Goal: Check status: Check status

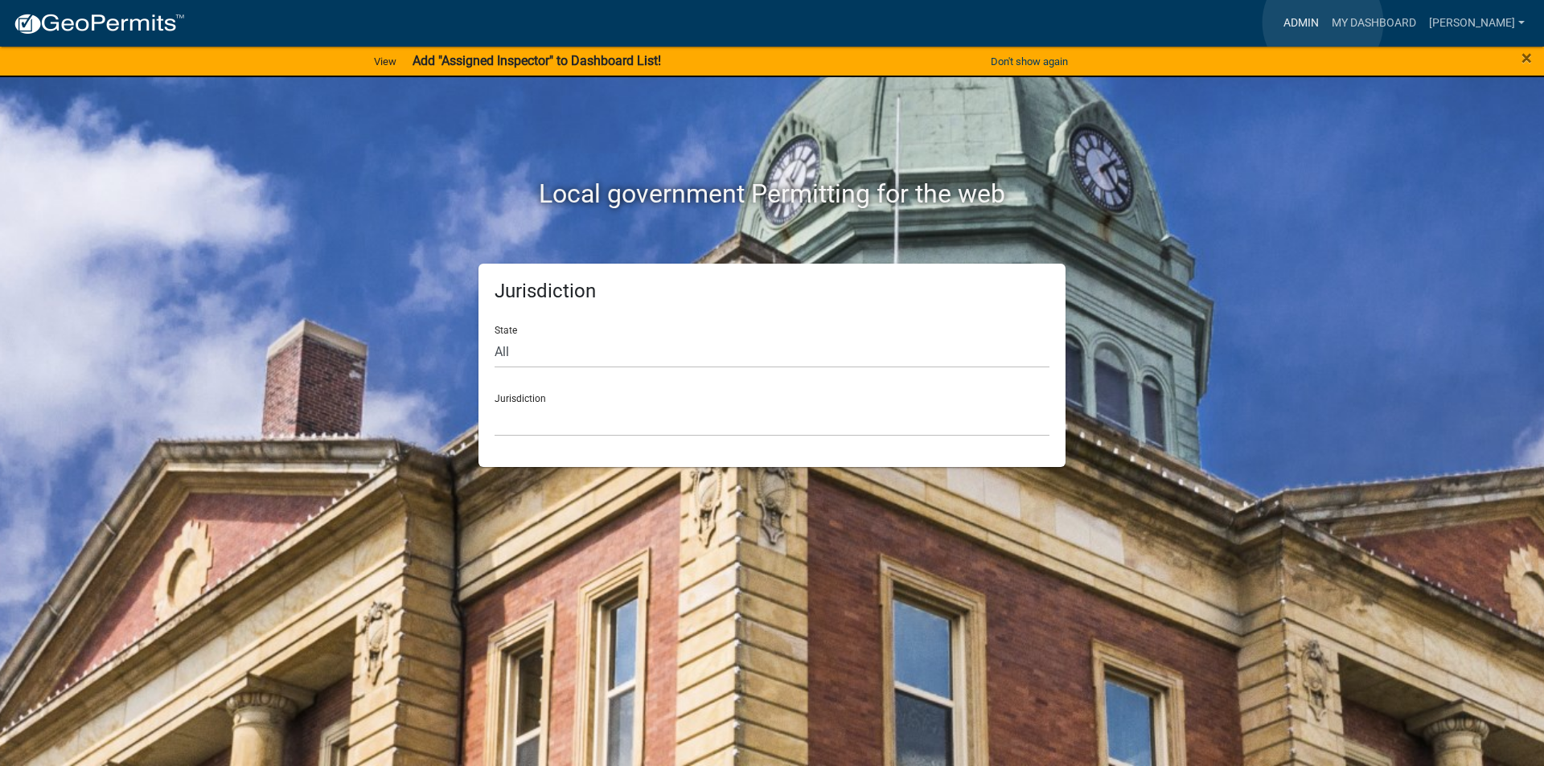
click at [1323, 23] on link "Admin" at bounding box center [1301, 23] width 48 height 31
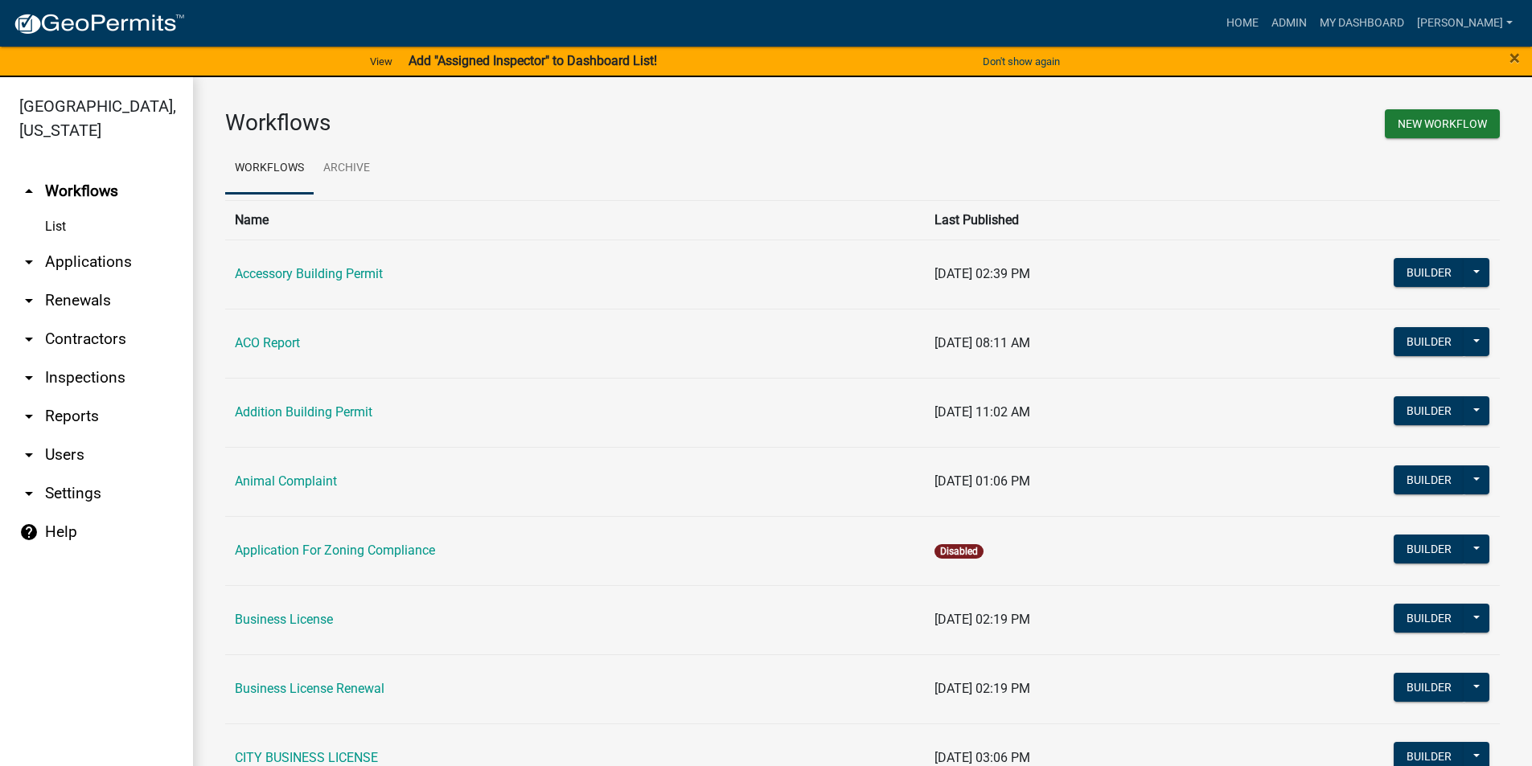
click at [96, 257] on link "arrow_drop_down Applications" at bounding box center [96, 262] width 193 height 39
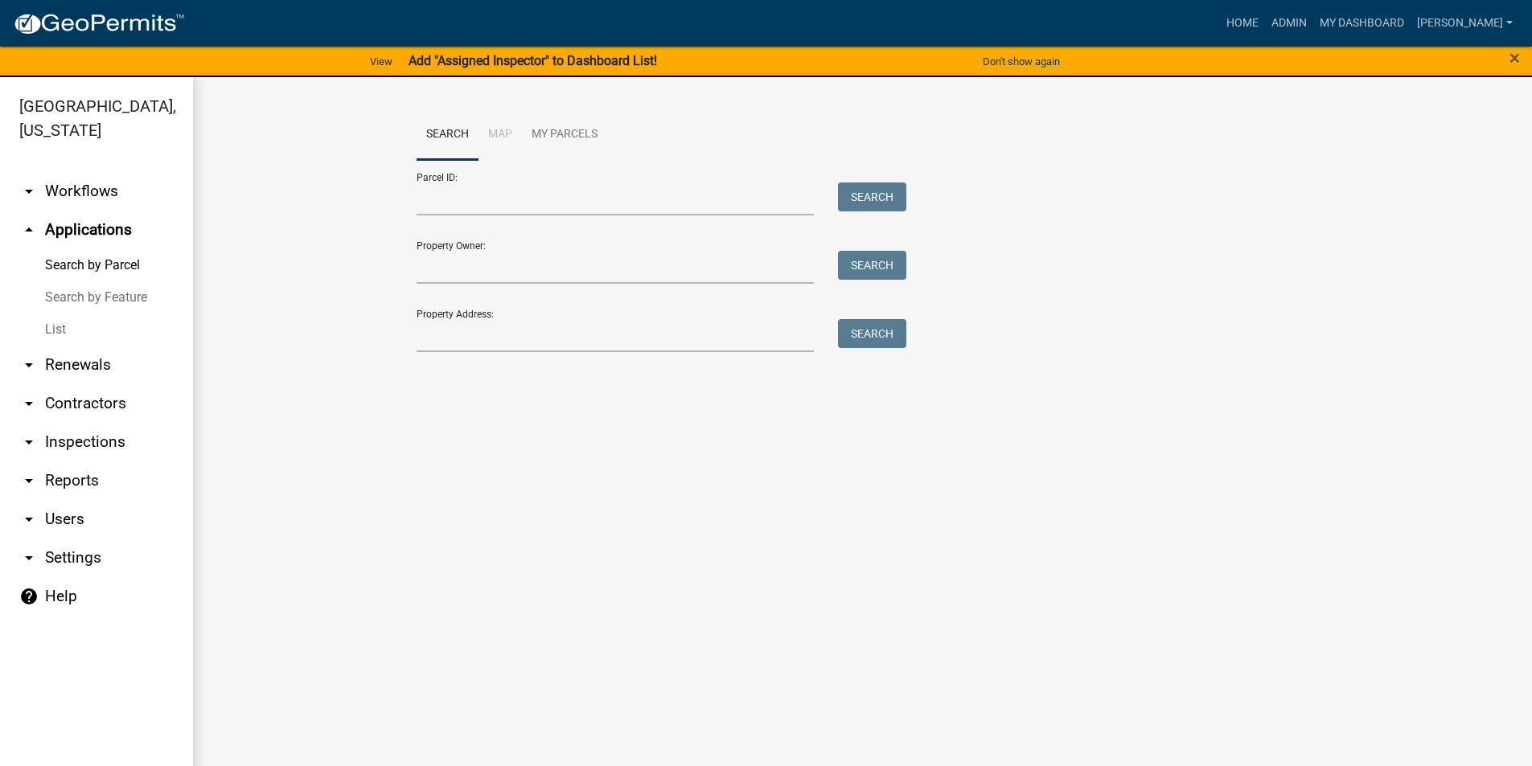
click at [64, 333] on link "List" at bounding box center [96, 330] width 193 height 32
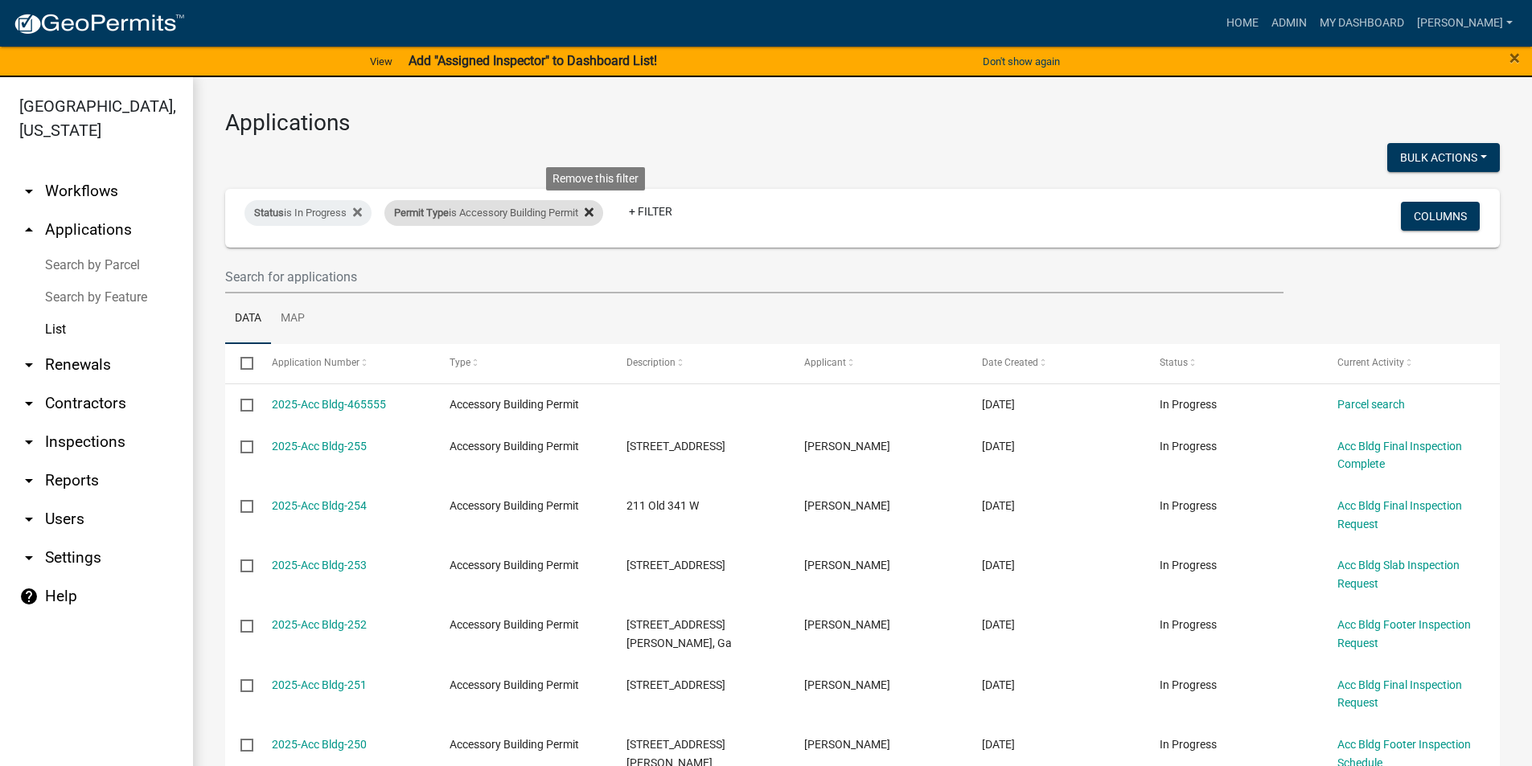
click at [594, 212] on icon at bounding box center [589, 212] width 9 height 9
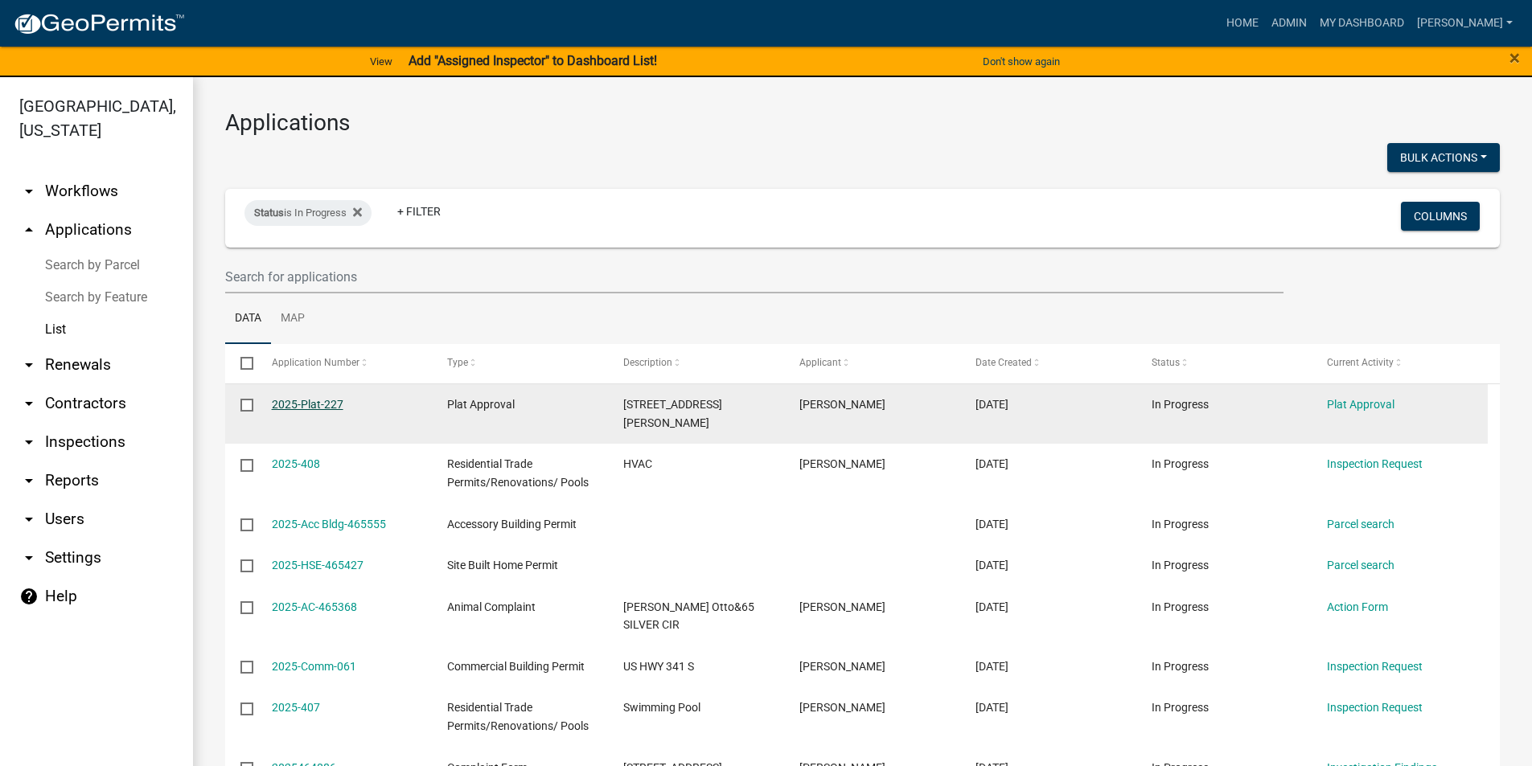
click at [324, 404] on link "2025-Plat-227" at bounding box center [308, 404] width 72 height 13
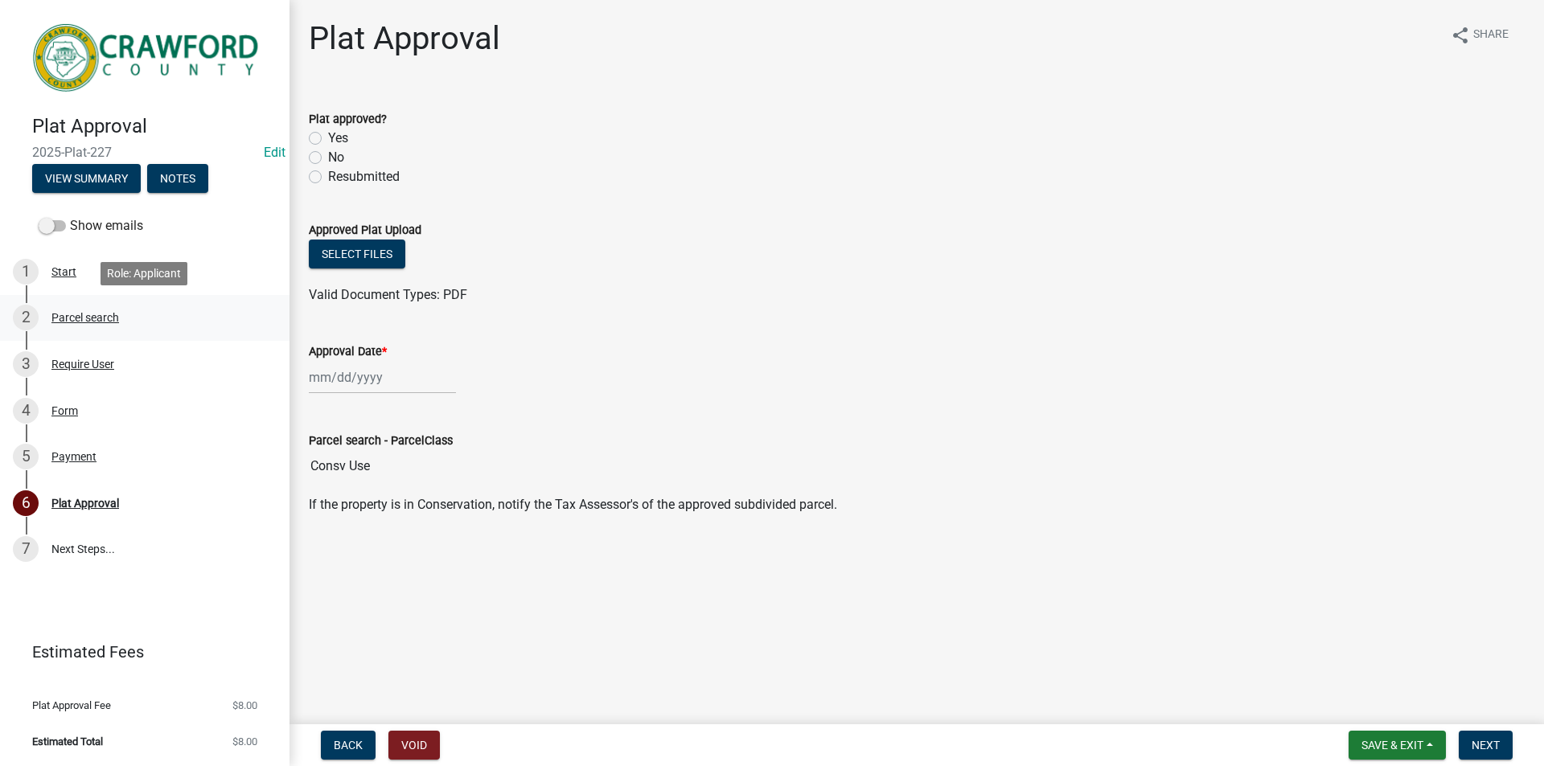
click at [79, 317] on div "Parcel search" at bounding box center [85, 317] width 68 height 11
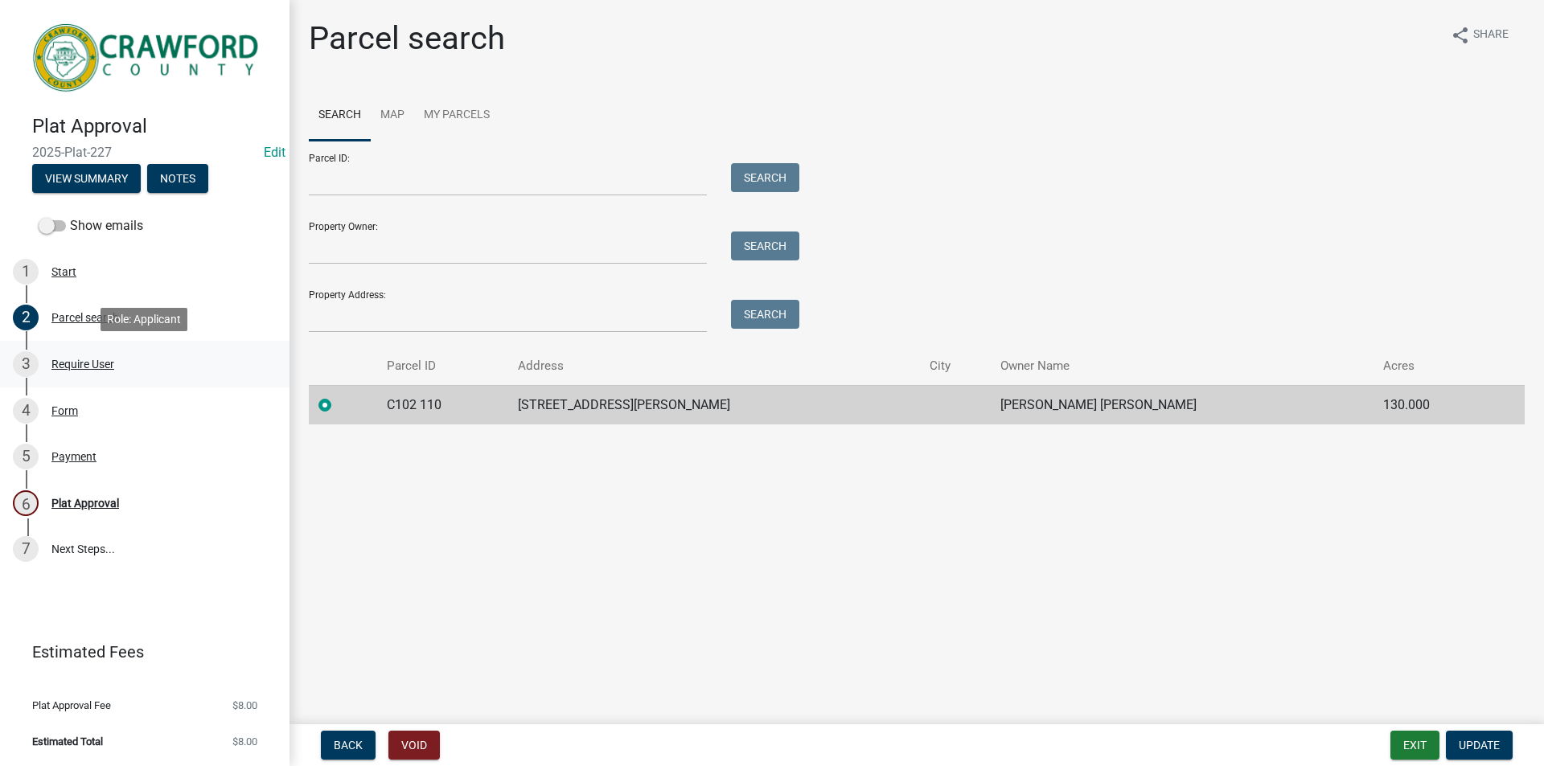
click at [77, 368] on div "Require User" at bounding box center [82, 364] width 63 height 11
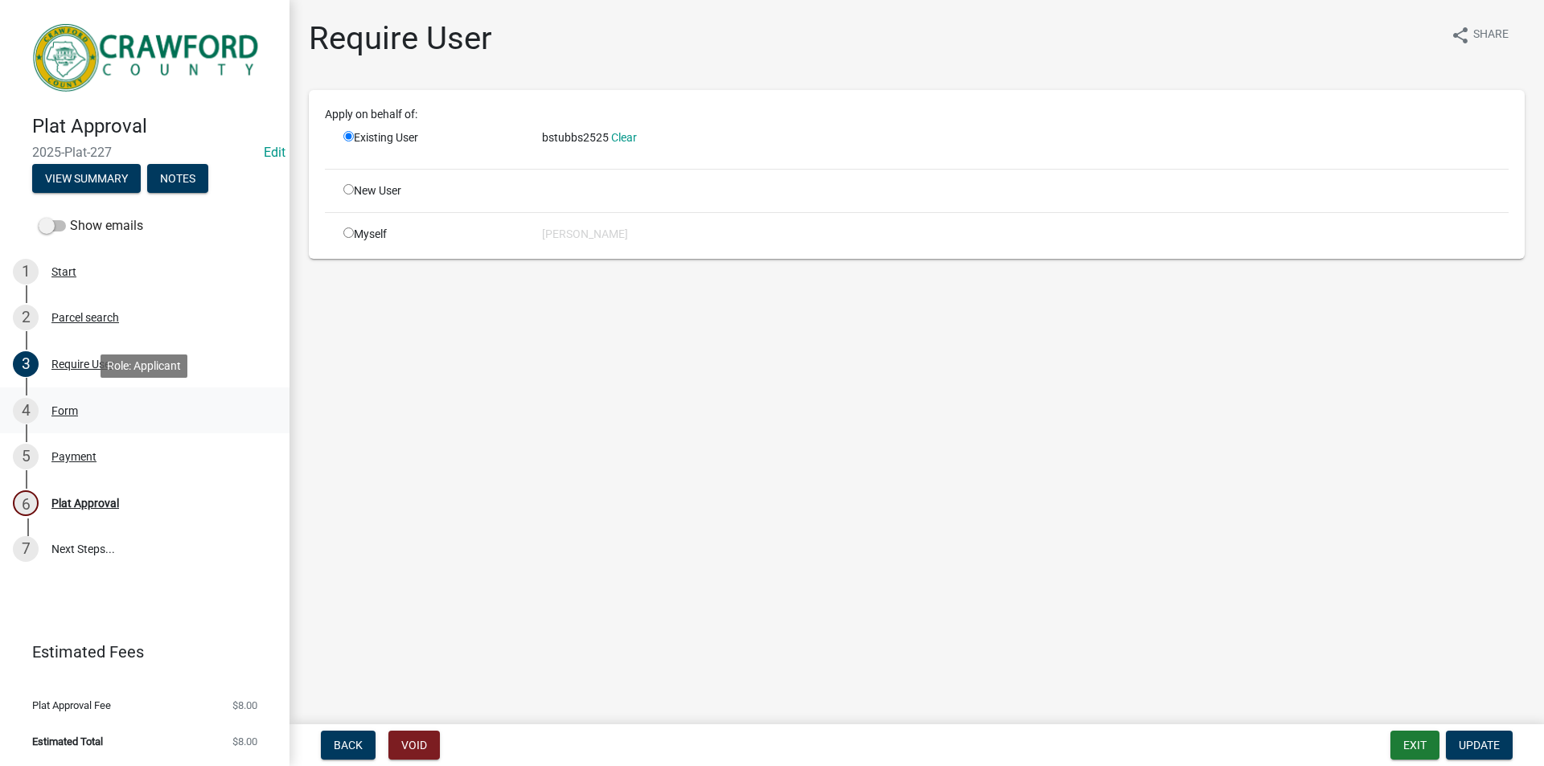
click at [76, 408] on div "Form" at bounding box center [64, 410] width 27 height 11
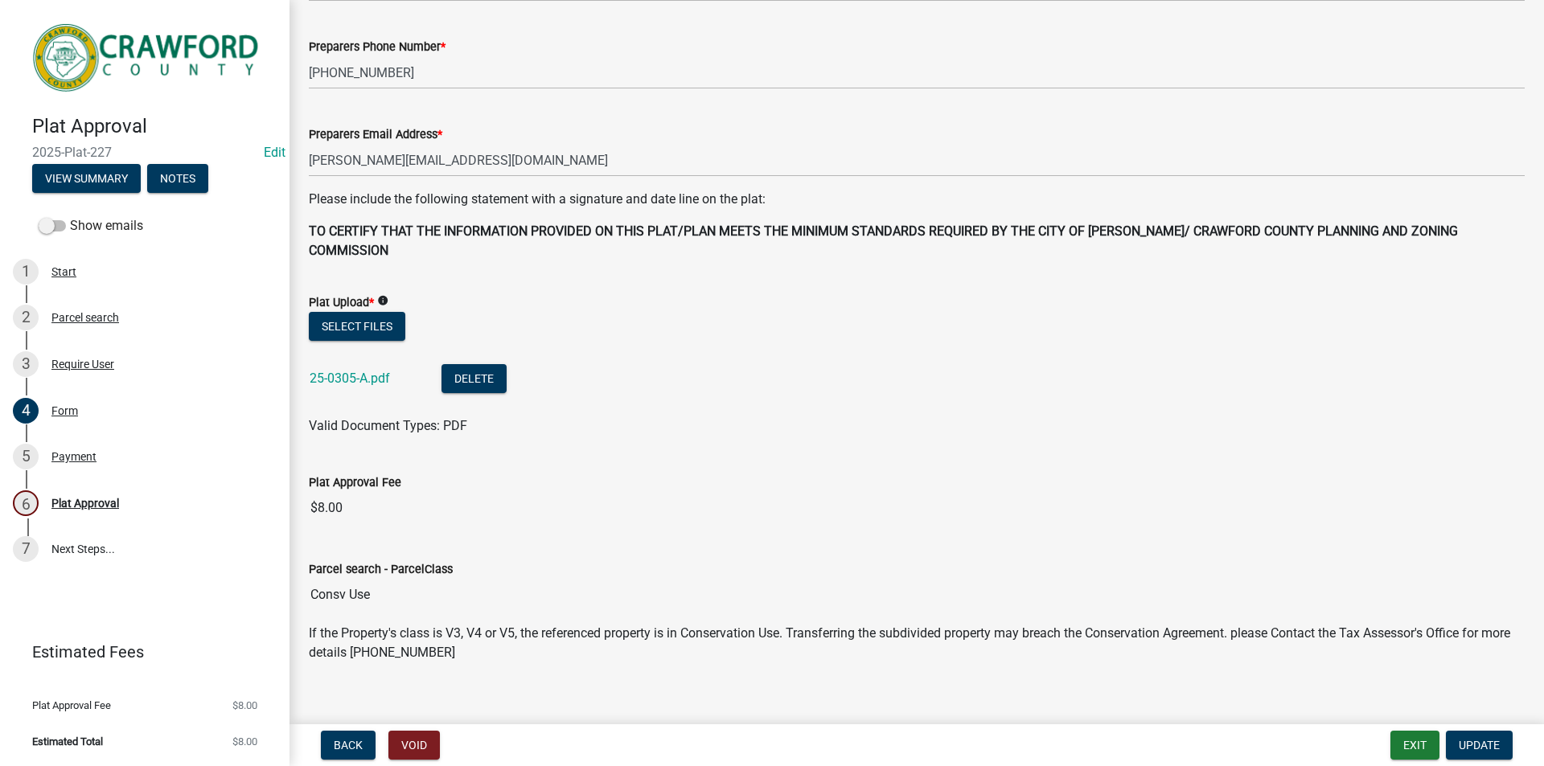
scroll to position [196, 0]
click at [350, 370] on link "25-0305-A.pdf" at bounding box center [350, 377] width 80 height 15
